Goal: Entertainment & Leisure: Consume media (video, audio)

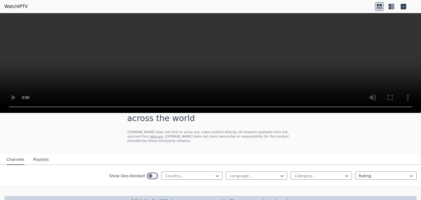
scroll to position [29, 0]
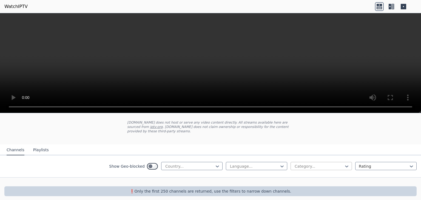
click at [312, 164] on div at bounding box center [319, 166] width 50 height 5
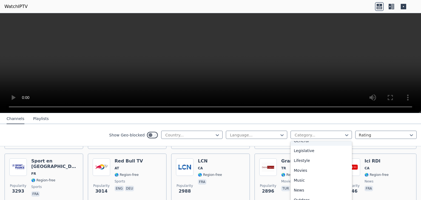
scroll to position [186, 0]
click at [317, 194] on div "Sports" at bounding box center [321, 198] width 61 height 10
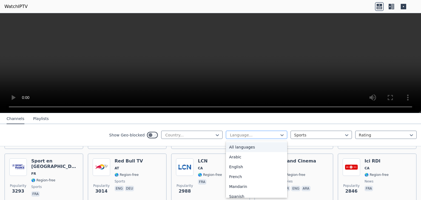
click at [239, 137] on div at bounding box center [254, 134] width 50 height 5
click at [240, 172] on div "French" at bounding box center [256, 177] width 61 height 10
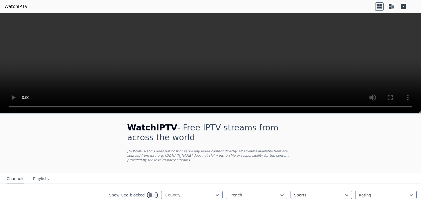
click at [245, 192] on div at bounding box center [254, 194] width 50 height 5
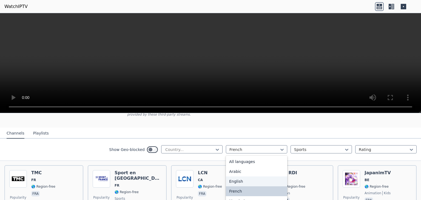
click at [244, 177] on div "English" at bounding box center [256, 182] width 61 height 10
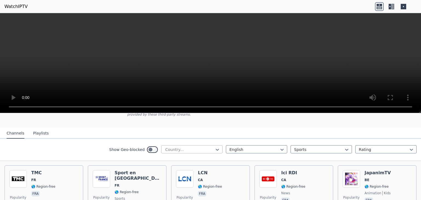
click at [192, 147] on div at bounding box center [190, 149] width 50 height 5
click at [100, 139] on div "Show Geo-blocked Country... English Sports Rating" at bounding box center [210, 150] width 421 height 22
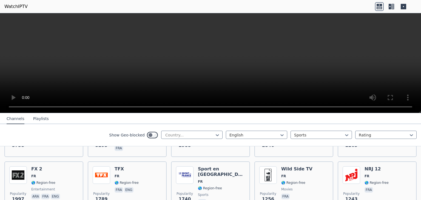
scroll to position [137, 0]
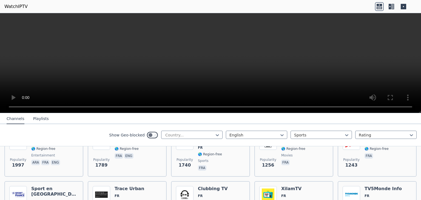
click at [362, 75] on video at bounding box center [210, 63] width 421 height 100
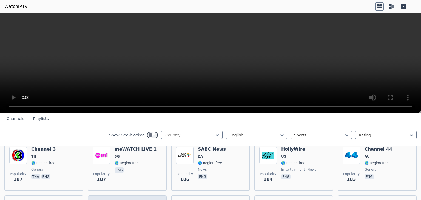
scroll to position [2587, 0]
